Goal: Navigation & Orientation: Find specific page/section

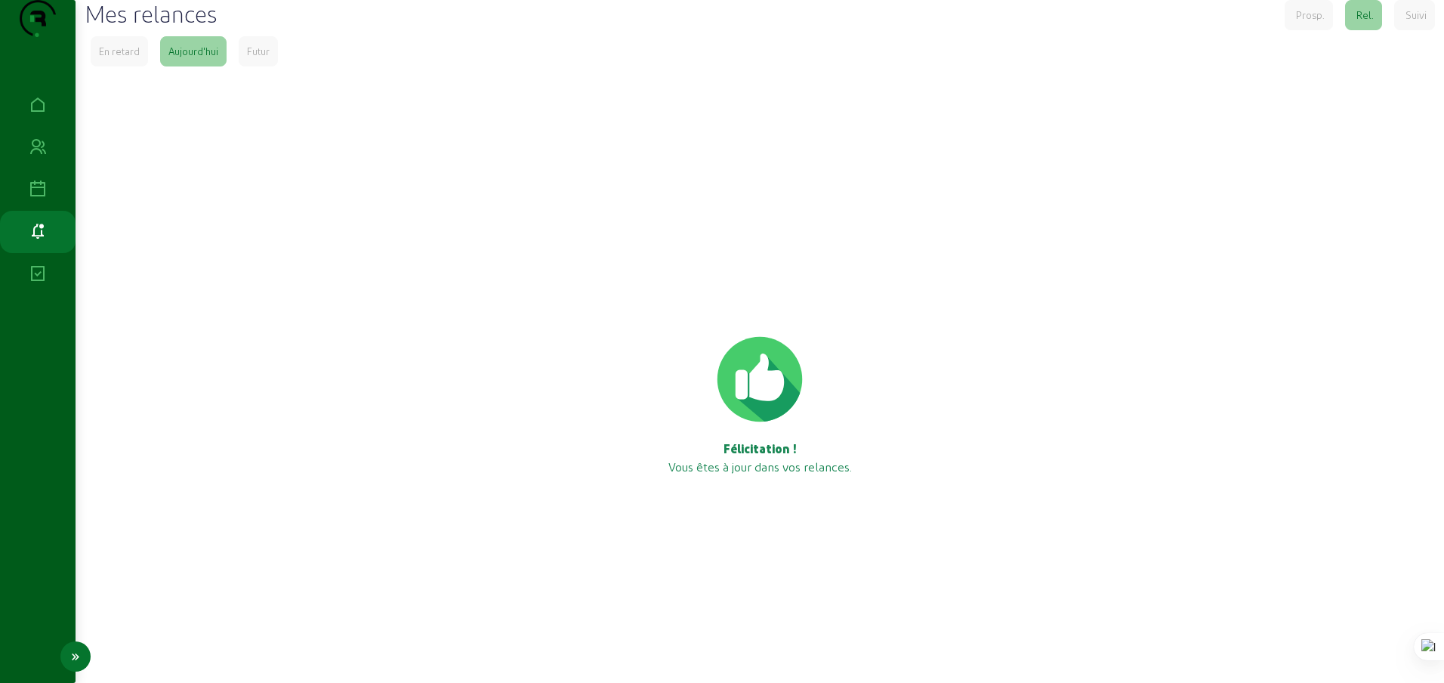
click at [30, 208] on link "Visites" at bounding box center [38, 189] width 76 height 42
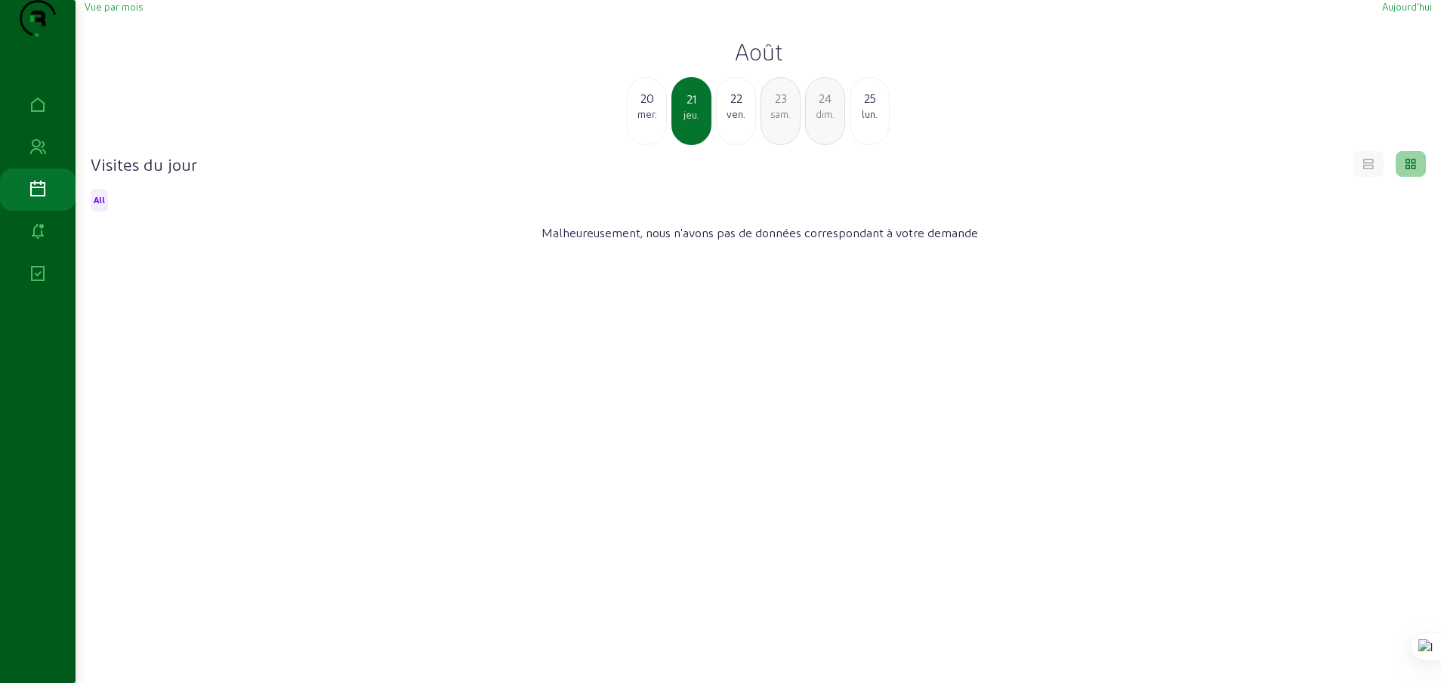
click at [866, 121] on div "lun." at bounding box center [870, 114] width 39 height 14
click at [736, 121] on div "mar." at bounding box center [736, 114] width 39 height 14
click at [780, 121] on div "jeu." at bounding box center [780, 114] width 39 height 14
click at [646, 121] on div "mer." at bounding box center [647, 114] width 39 height 14
